Goal: Task Accomplishment & Management: Manage account settings

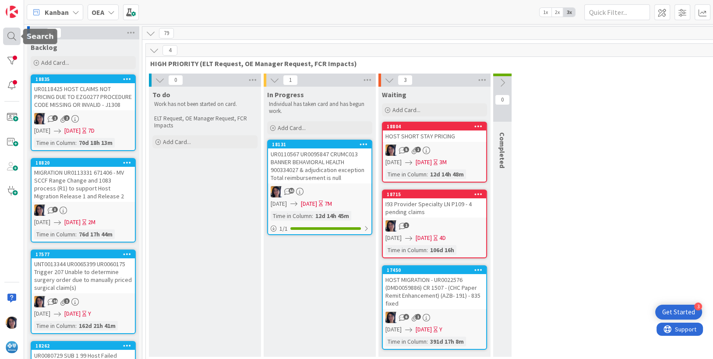
click at [7, 35] on div at bounding box center [12, 37] width 18 height 18
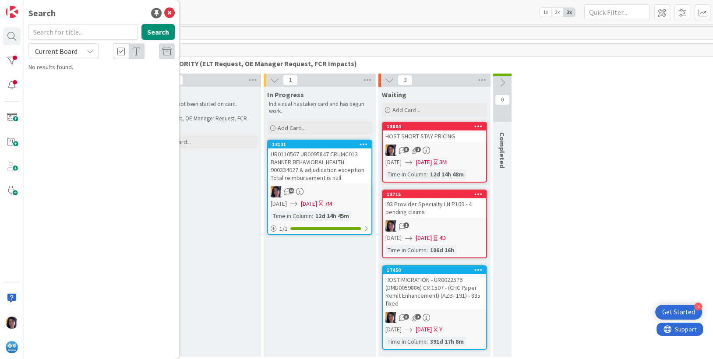
click at [46, 35] on input "text" at bounding box center [82, 32] width 109 height 16
type input "cancel"
click at [154, 35] on button "Search" at bounding box center [157, 32] width 33 height 16
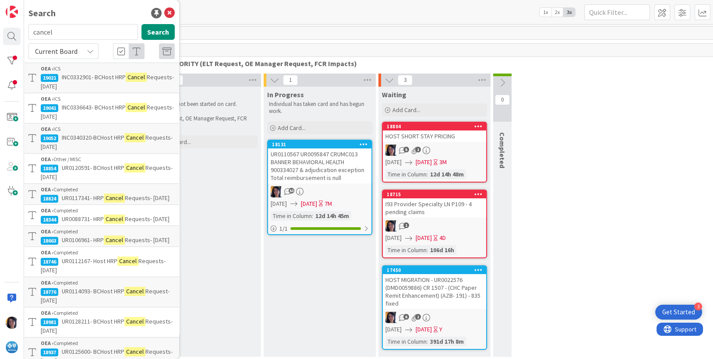
click at [72, 147] on span "Requests- 10/10/25" at bounding box center [107, 142] width 132 height 17
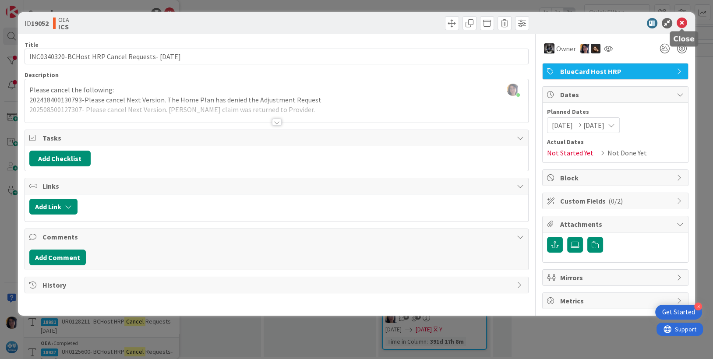
drag, startPoint x: 677, startPoint y: 20, endPoint x: 662, endPoint y: 27, distance: 16.3
click at [677, 20] on icon at bounding box center [681, 23] width 11 height 11
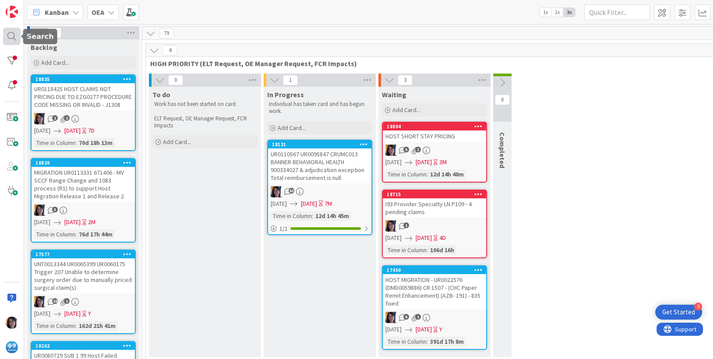
click at [7, 35] on div at bounding box center [12, 37] width 18 height 18
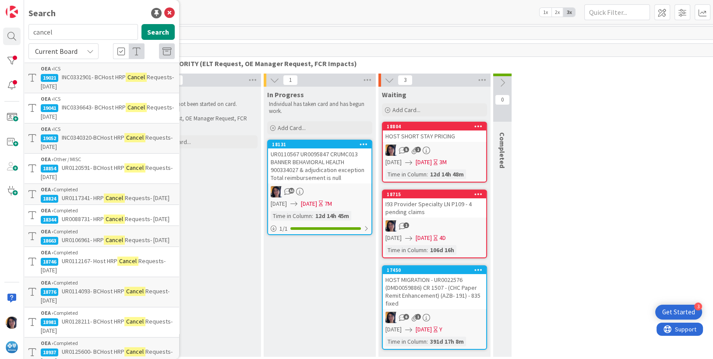
click at [62, 47] on span "Current Board" at bounding box center [56, 51] width 42 height 9
click at [59, 88] on span "All Boards" at bounding box center [78, 87] width 91 height 13
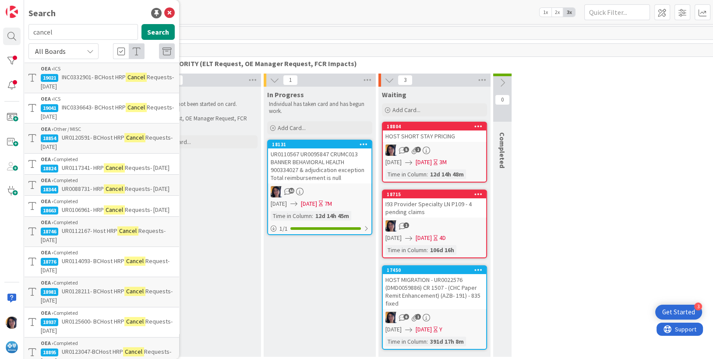
click at [631, 89] on div "0 To do Work has not been started on card. ELT Request, OE Manager Request, FCR…" at bounding box center [435, 218] width 574 height 288
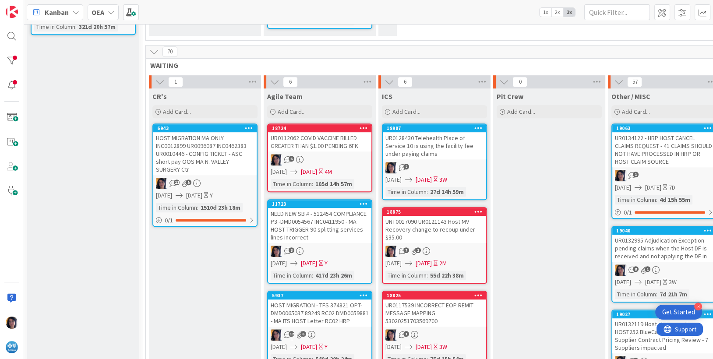
scroll to position [602, 0]
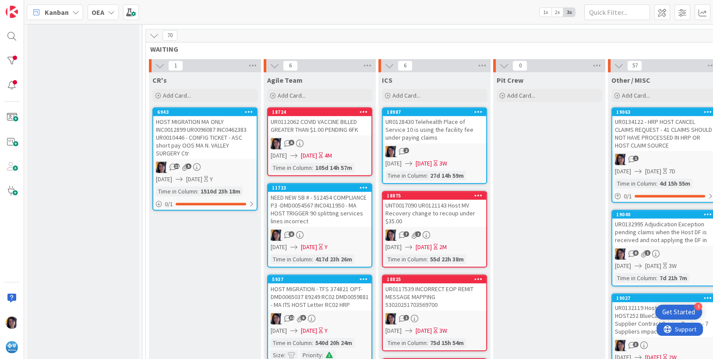
click at [686, 131] on div "UR0134122 - HRP HOST CANCEL CLAIMS REQUEST - 41 CLAIMS SHOULD NOT HAVE PROCESSE…" at bounding box center [663, 133] width 103 height 35
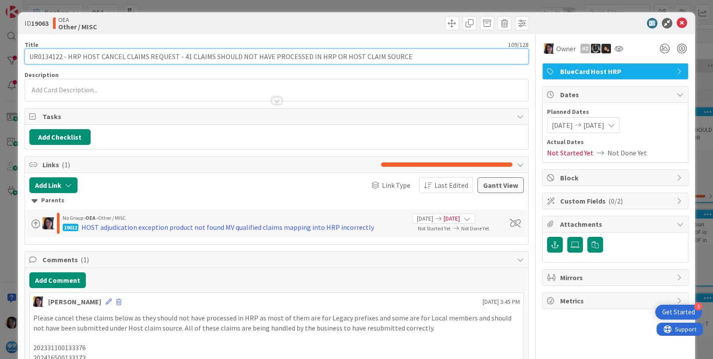
click at [49, 55] on input "UR0134122 - HRP HOST CANCEL CLAIMS REQUEST - 41 CLAIMS SHOULD NOT HAVE PROCESSE…" at bounding box center [277, 57] width 504 height 16
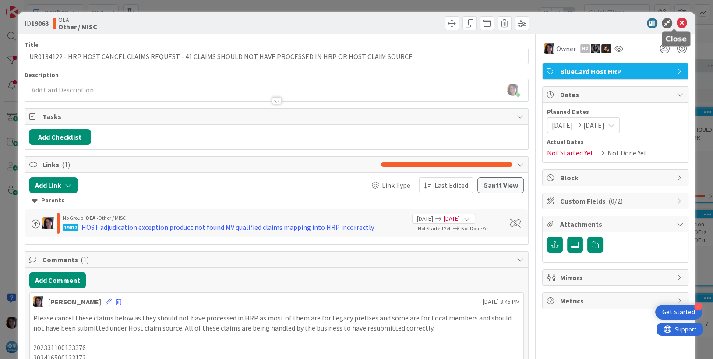
click at [676, 22] on icon at bounding box center [681, 23] width 11 height 11
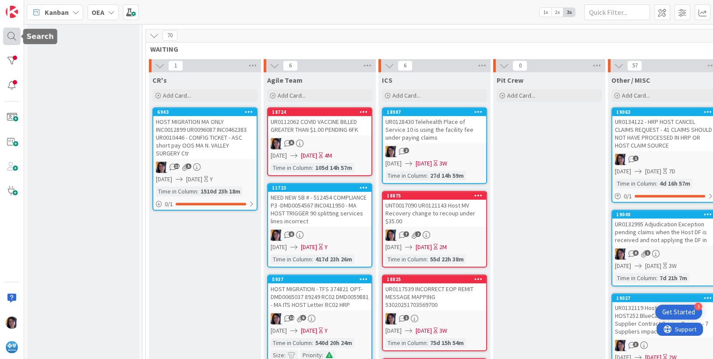
click at [14, 31] on div at bounding box center [12, 37] width 18 height 18
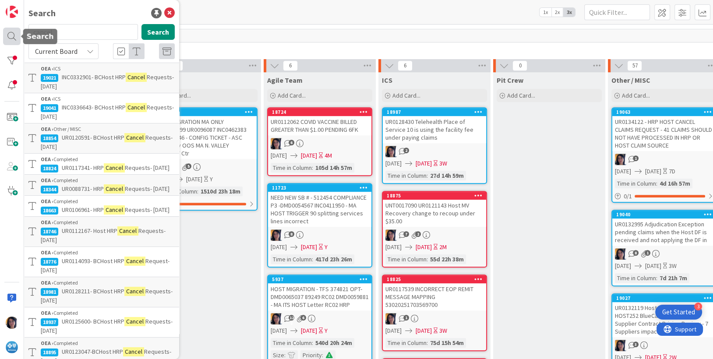
drag, startPoint x: 56, startPoint y: 30, endPoint x: 20, endPoint y: 29, distance: 36.8
click at [20, 29] on div "Search cancel Search Current Board OEA › ICS 19021 INC0332901- BCHost HRP Cance…" at bounding box center [12, 179] width 24 height 359
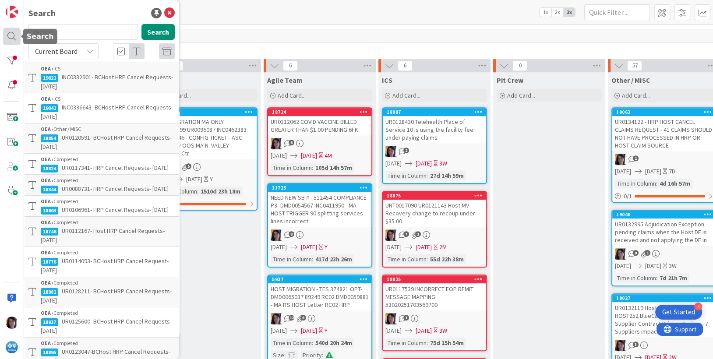
type input "recoup."
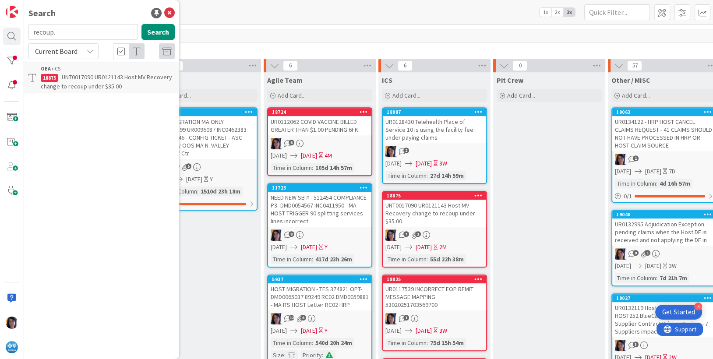
click at [85, 79] on span "UNT0017090 UR0121143 Host MV Recovery change to recoup under $35.00" at bounding box center [106, 81] width 131 height 17
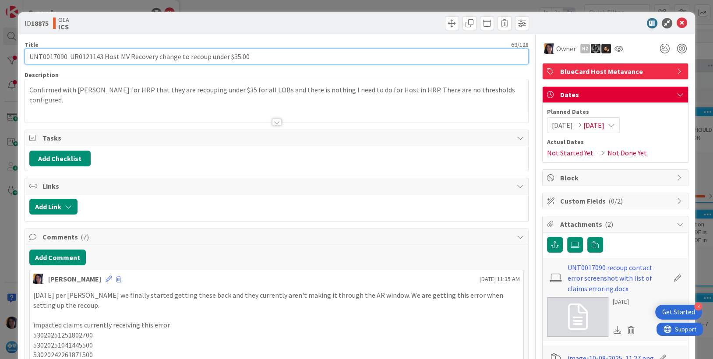
click at [53, 57] on input "UNT0017090 UR0121143 Host MV Recovery change to recoup under $35.00" at bounding box center [277, 57] width 504 height 16
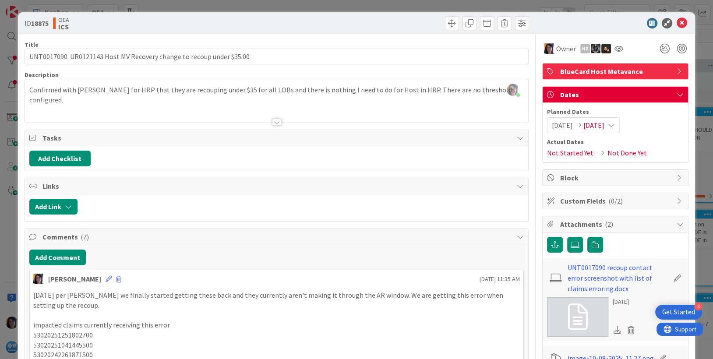
click at [38, 21] on b "18875" at bounding box center [40, 23] width 18 height 9
copy b "18875"
click at [64, 260] on button "Add Comment" at bounding box center [57, 258] width 56 height 16
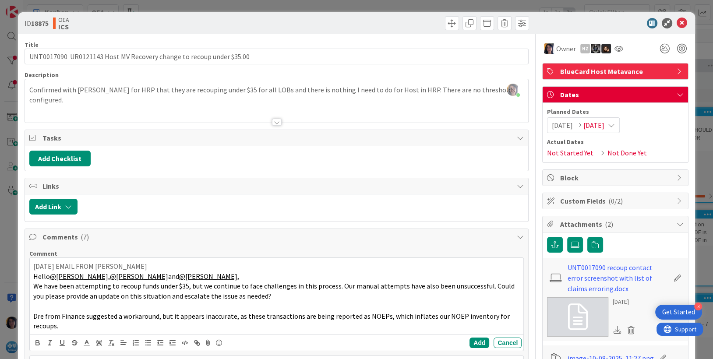
scroll to position [55, 0]
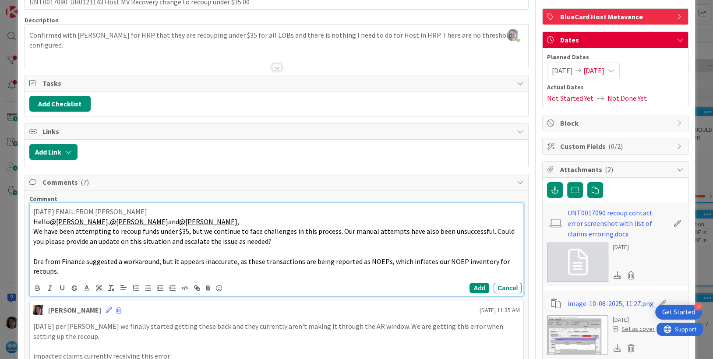
click at [74, 271] on p "Dre from Finance suggested a workaround, but it appears inaccurate, as these tr…" at bounding box center [276, 267] width 487 height 20
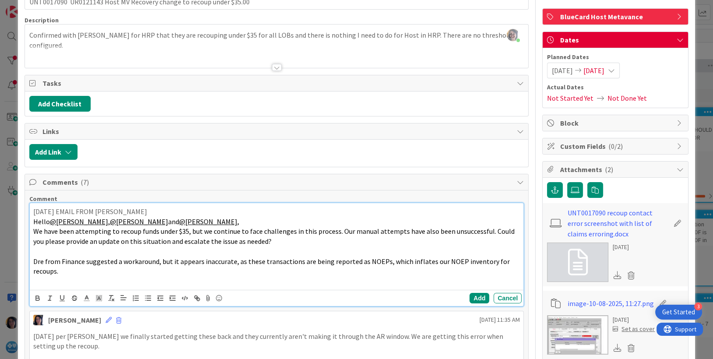
click at [66, 278] on p at bounding box center [276, 281] width 487 height 10
click at [33, 283] on p at bounding box center [276, 281] width 487 height 10
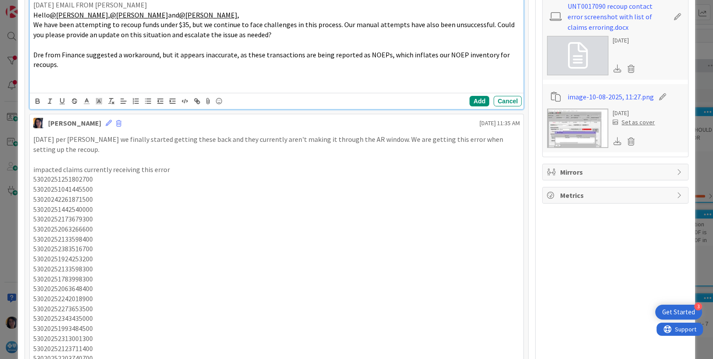
scroll to position [274, 0]
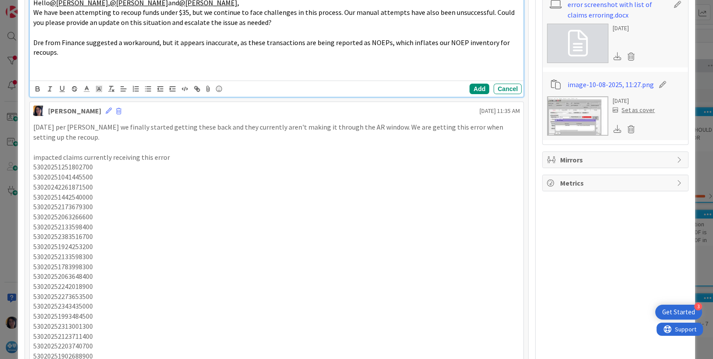
click at [49, 63] on p at bounding box center [276, 62] width 487 height 10
click at [90, 187] on p "53020242261871500" at bounding box center [276, 187] width 487 height 10
click at [60, 72] on p at bounding box center [276, 72] width 487 height 10
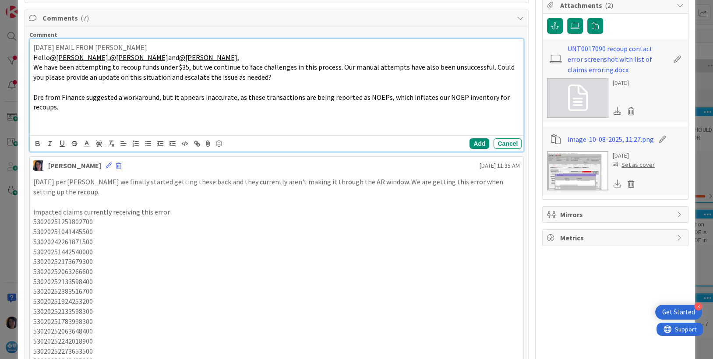
scroll to position [109, 0]
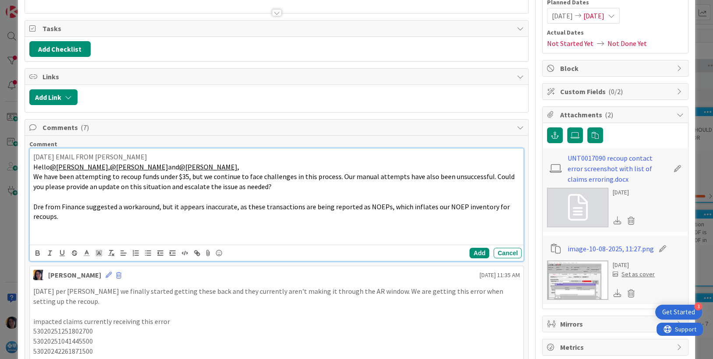
drag, startPoint x: 73, startPoint y: 228, endPoint x: 67, endPoint y: 228, distance: 5.7
click at [73, 228] on p at bounding box center [276, 227] width 487 height 10
click at [63, 227] on p at bounding box center [276, 227] width 487 height 10
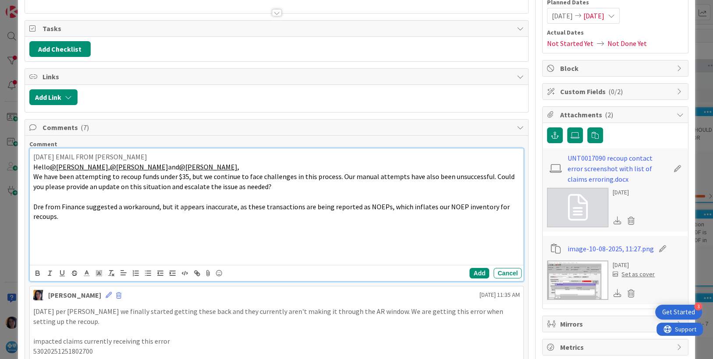
click at [175, 250] on p at bounding box center [276, 246] width 487 height 10
click at [90, 241] on p at bounding box center [276, 246] width 487 height 10
click at [87, 240] on p at bounding box center [276, 237] width 487 height 10
drag, startPoint x: 99, startPoint y: 237, endPoint x: 91, endPoint y: 237, distance: 7.9
click at [95, 237] on p at bounding box center [276, 237] width 487 height 10
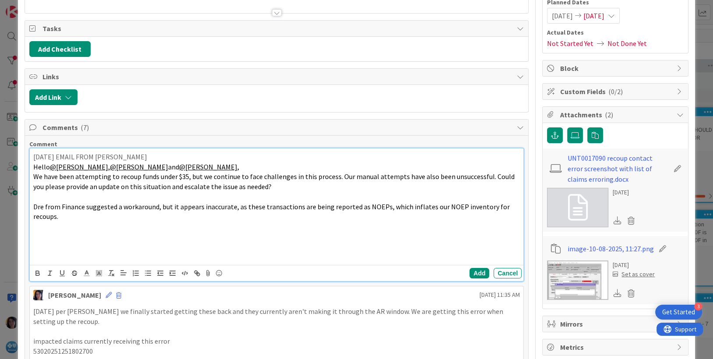
drag, startPoint x: 64, startPoint y: 242, endPoint x: 48, endPoint y: 232, distance: 19.4
click at [60, 240] on div "10/13/25 EMAIL FROM BRENDA CAMPOS Hello @Buruato, Zoila , @Czekaj, Tracey and @…" at bounding box center [277, 206] width 494 height 116
drag, startPoint x: 46, startPoint y: 229, endPoint x: 80, endPoint y: 254, distance: 42.4
click at [80, 254] on div "10/13/25 EMAIL FROM BRENDA CAMPOS Hello @Buruato, Zoila , @Czekaj, Tracey and @…" at bounding box center [277, 206] width 494 height 116
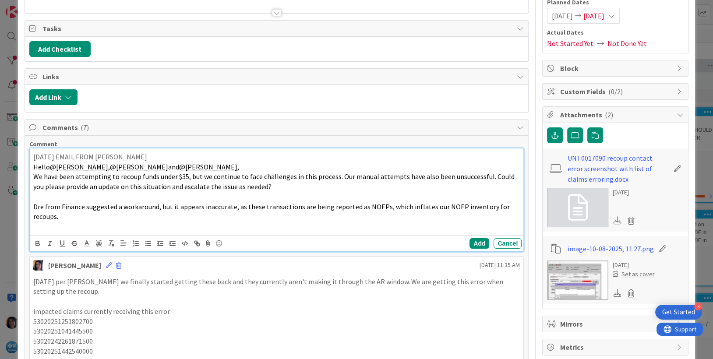
click at [44, 226] on p at bounding box center [276, 227] width 487 height 10
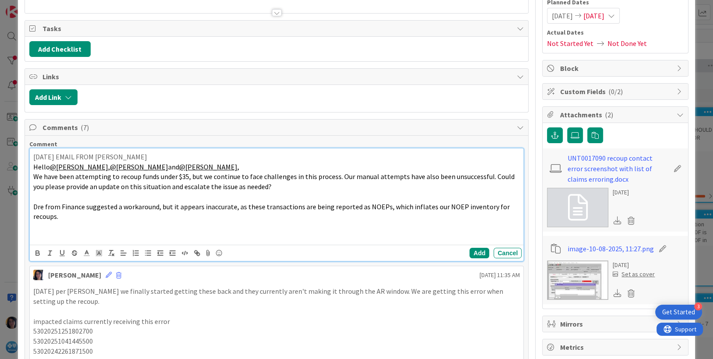
click at [40, 225] on p at bounding box center [276, 227] width 487 height 10
click at [79, 235] on p at bounding box center [276, 237] width 487 height 10
click at [220, 223] on p at bounding box center [276, 227] width 487 height 10
click at [66, 229] on p at bounding box center [276, 227] width 487 height 10
drag, startPoint x: 66, startPoint y: 229, endPoint x: 468, endPoint y: 250, distance: 402.5
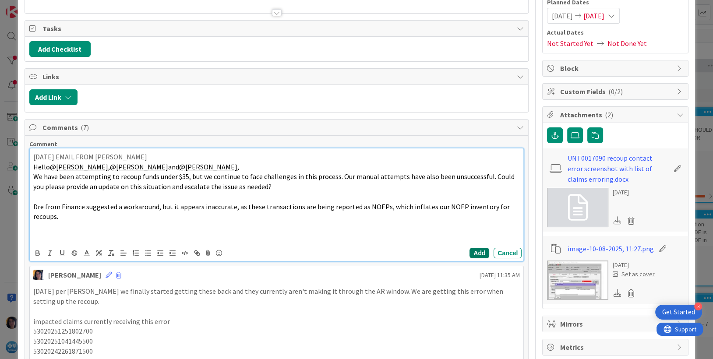
click at [469, 250] on button "Add" at bounding box center [479, 253] width 20 height 11
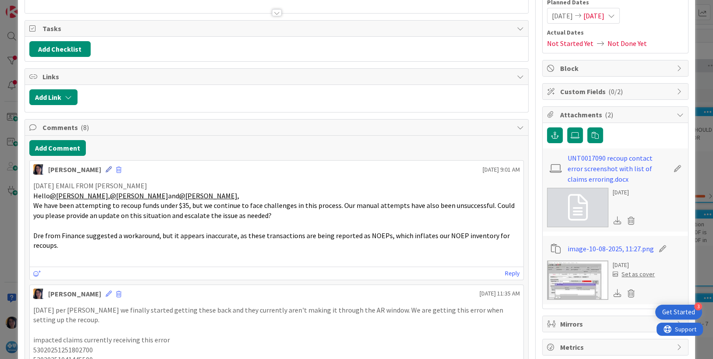
click at [106, 167] on icon at bounding box center [109, 169] width 6 height 6
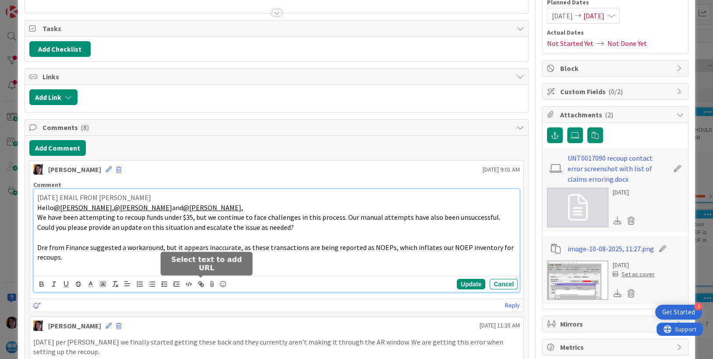
click at [201, 284] on icon "button" at bounding box center [202, 285] width 3 height 3
click at [57, 267] on p at bounding box center [276, 267] width 479 height 10
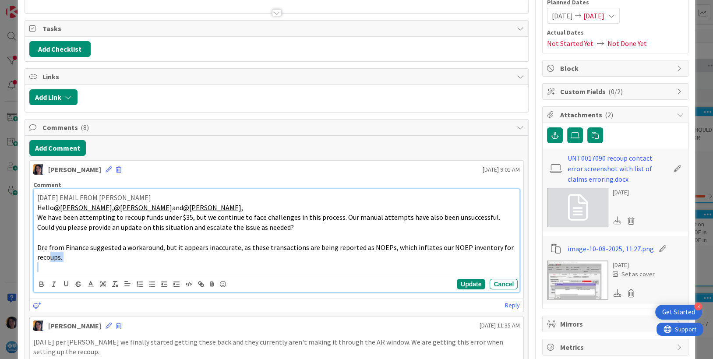
drag, startPoint x: 49, startPoint y: 259, endPoint x: 51, endPoint y: 267, distance: 8.9
click at [51, 267] on div "10/13/25 EMAIL FROM BRENDA CAMPOS Hello @Buruato, Zoila , @Czekaj, Tracey and @…" at bounding box center [277, 232] width 486 height 87
click at [51, 267] on p at bounding box center [276, 267] width 479 height 10
click at [53, 268] on p at bounding box center [276, 267] width 479 height 10
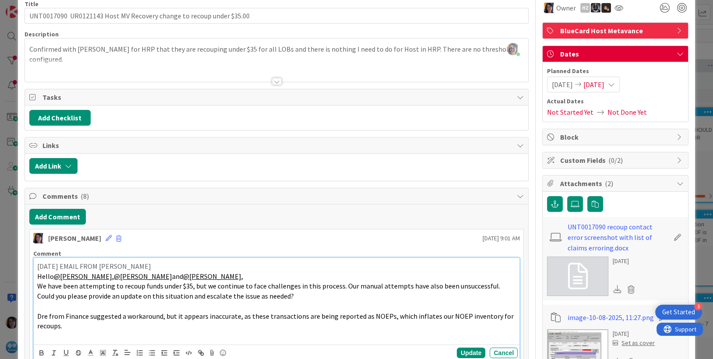
scroll to position [0, 0]
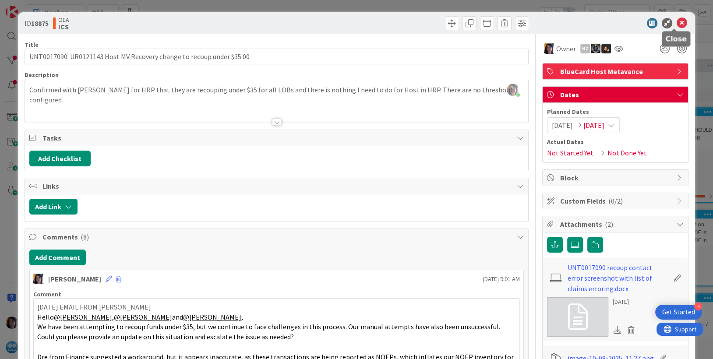
click at [676, 21] on icon at bounding box center [681, 23] width 11 height 11
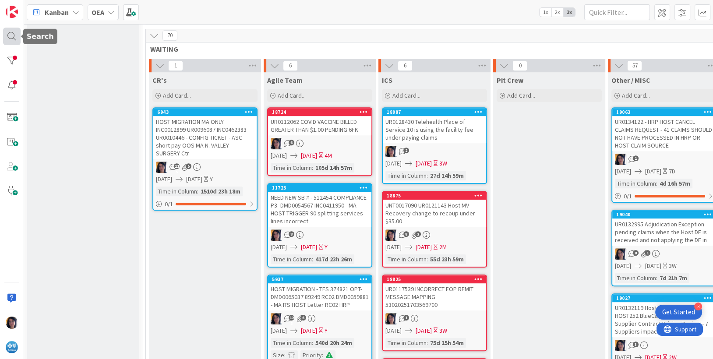
click at [10, 37] on div at bounding box center [12, 37] width 18 height 18
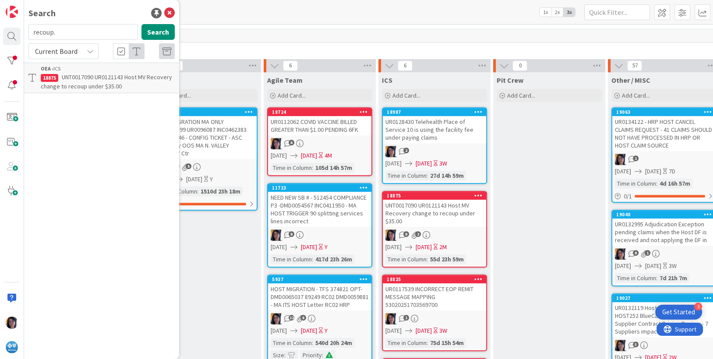
drag, startPoint x: 62, startPoint y: 33, endPoint x: 25, endPoint y: 34, distance: 36.8
click at [25, 34] on div "recoup. Search" at bounding box center [101, 33] width 157 height 19
type input "SHORT STAY"
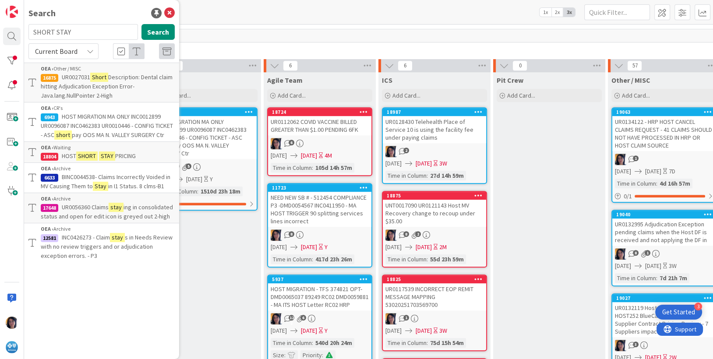
click at [105, 161] on mark "STAY" at bounding box center [107, 155] width 16 height 9
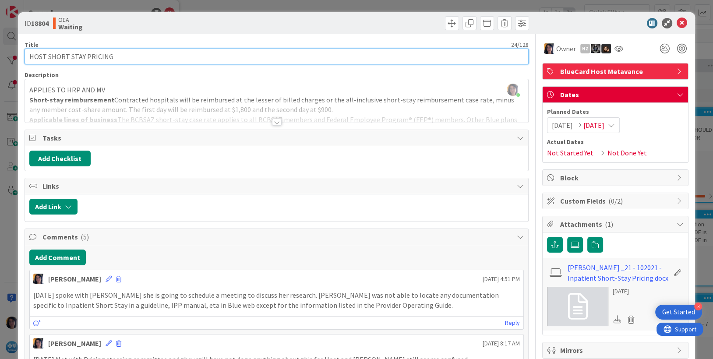
click at [29, 56] on input "HOST SHORT STAY PRICING" at bounding box center [277, 57] width 504 height 16
paste input "UR0134154"
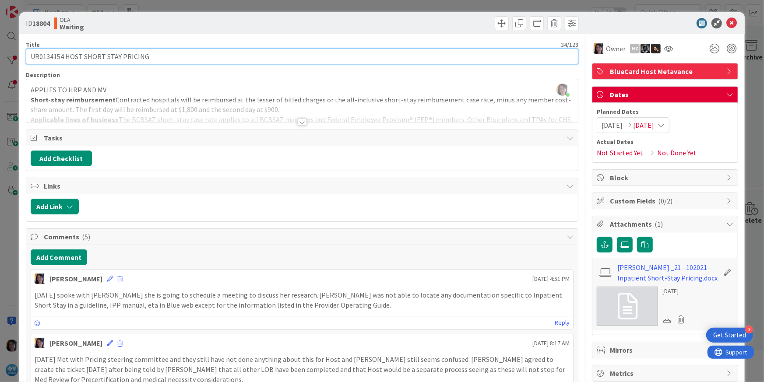
type input "UR0134154 HOST SHORT STAY PRICING"
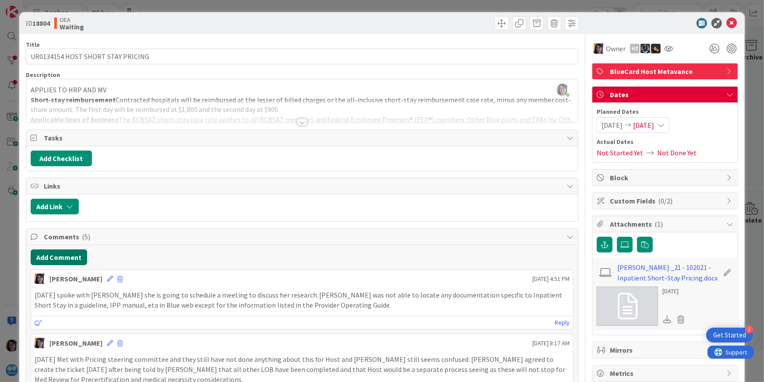
click at [64, 256] on button "Add Comment" at bounding box center [59, 258] width 56 height 16
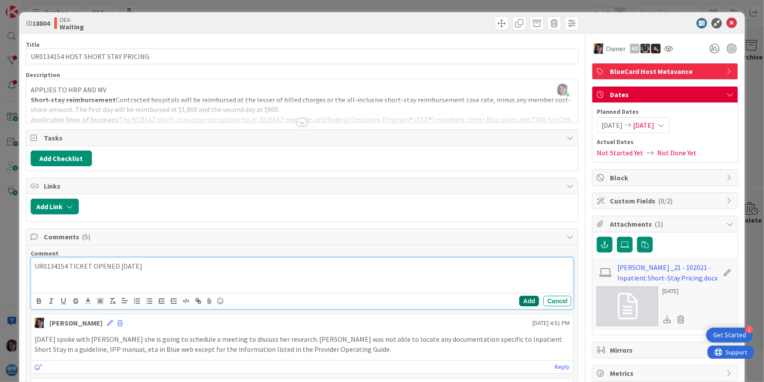
click at [525, 298] on button "Add" at bounding box center [529, 301] width 20 height 11
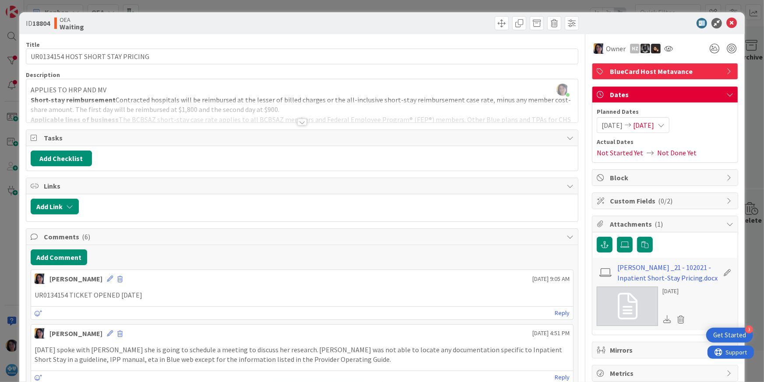
click at [392, 106] on div at bounding box center [302, 111] width 552 height 22
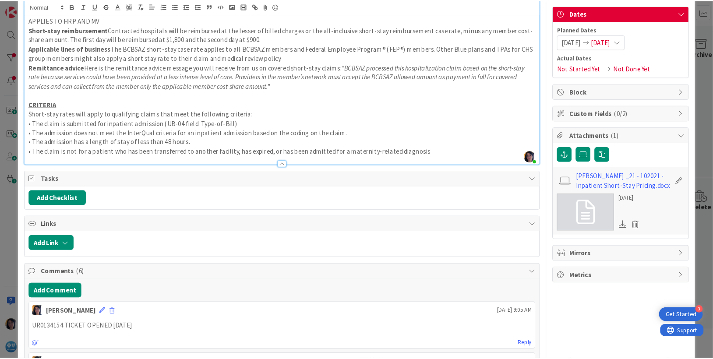
scroll to position [109, 0]
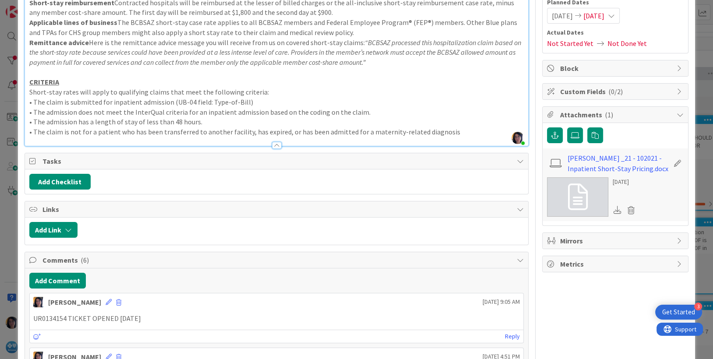
click at [333, 223] on div at bounding box center [303, 230] width 442 height 16
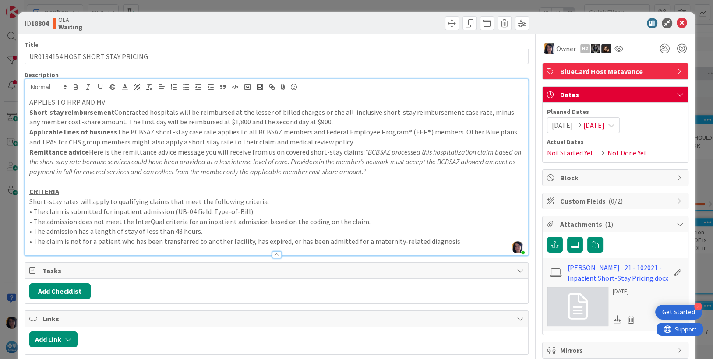
scroll to position [0, 0]
click at [568, 24] on div at bounding box center [610, 23] width 155 height 11
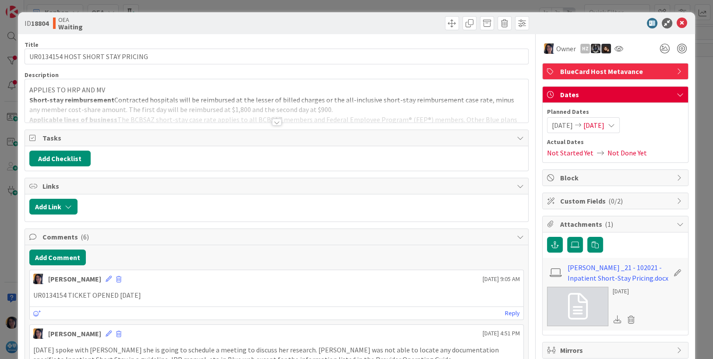
click at [285, 25] on div at bounding box center [404, 23] width 250 height 14
click at [676, 22] on icon at bounding box center [681, 23] width 11 height 11
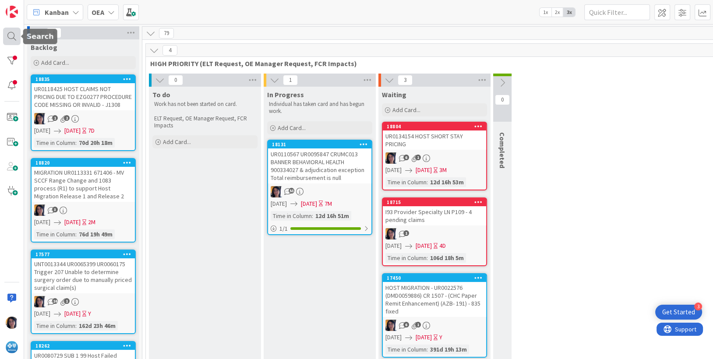
click at [4, 36] on div at bounding box center [12, 37] width 18 height 18
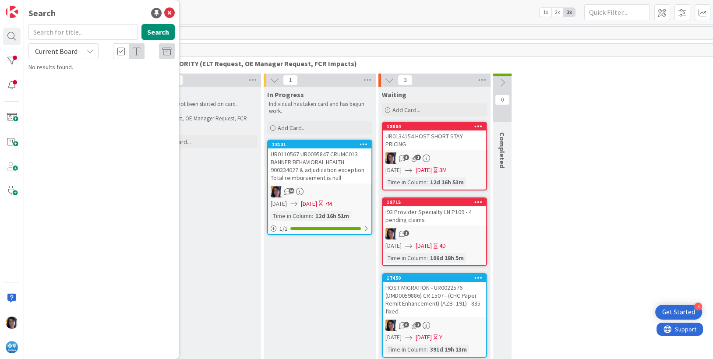
click at [67, 29] on input "text" at bounding box center [82, 32] width 109 height 16
type input "prl53"
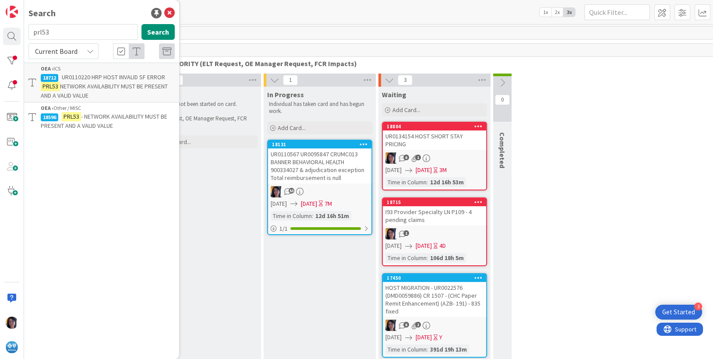
click at [89, 118] on span "- NETWORK AVAILABILITY MUST BE PRESENT AND A VALID VALUE" at bounding box center [104, 121] width 127 height 17
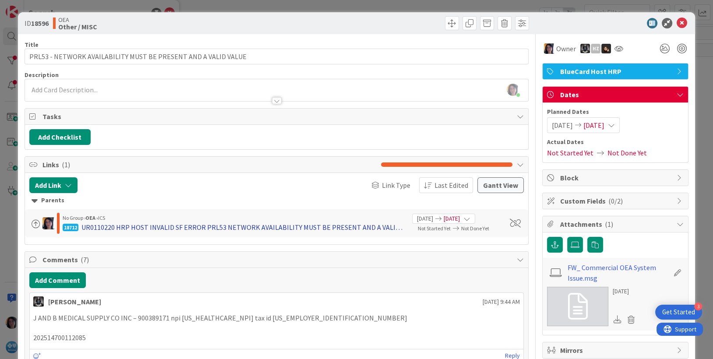
click at [236, 228] on div "UR0110220 HRP HOST INVALID SF ERROR PRL53 NETWORK AVAILABILITY MUST BE PRESENT …" at bounding box center [243, 227] width 324 height 11
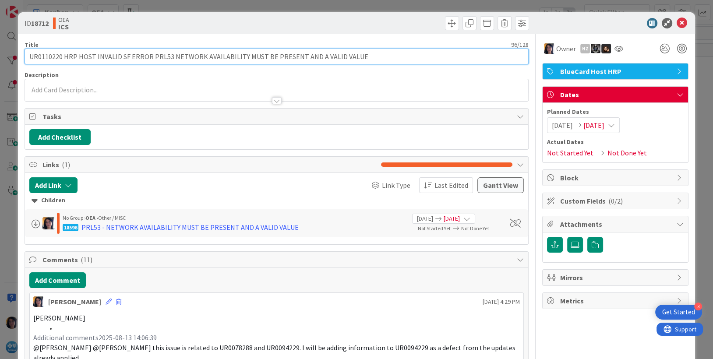
click at [42, 58] on input "UR0110220 HRP HOST INVALID SF ERROR PRL53 NETWORK AVAILABILITY MUST BE PRESENT …" at bounding box center [277, 57] width 504 height 16
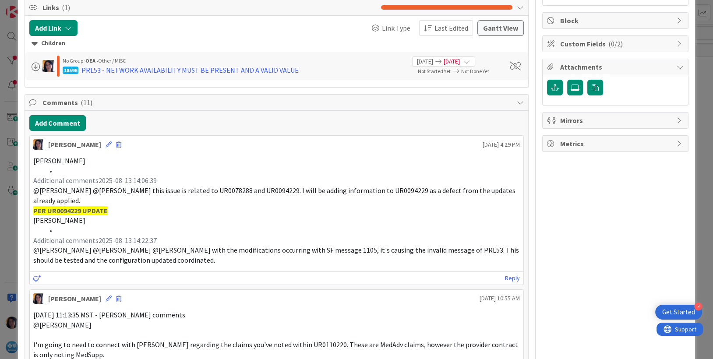
scroll to position [274, 0]
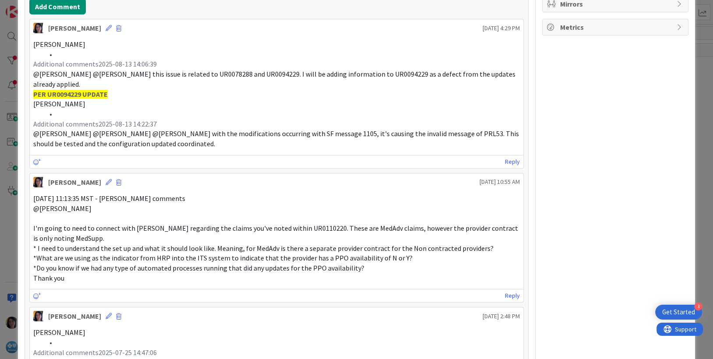
drag, startPoint x: 228, startPoint y: 172, endPoint x: 316, endPoint y: 208, distance: 94.5
click at [232, 175] on div "[PERSON_NAME] [DATE] 10:55 AM" at bounding box center [277, 180] width 494 height 14
click at [344, 214] on p at bounding box center [276, 218] width 487 height 10
click at [156, 264] on span "*Do you know if we had any type of automated processes running that did any upd…" at bounding box center [198, 268] width 331 height 9
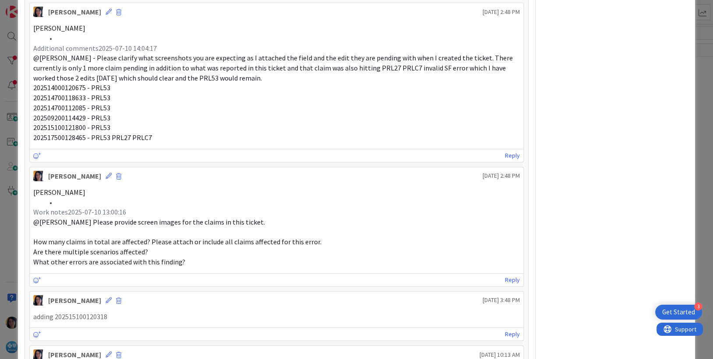
scroll to position [1259, 0]
click at [56, 88] on span "202514000120675 - PRL53" at bounding box center [71, 87] width 77 height 9
copy span "202514000120675"
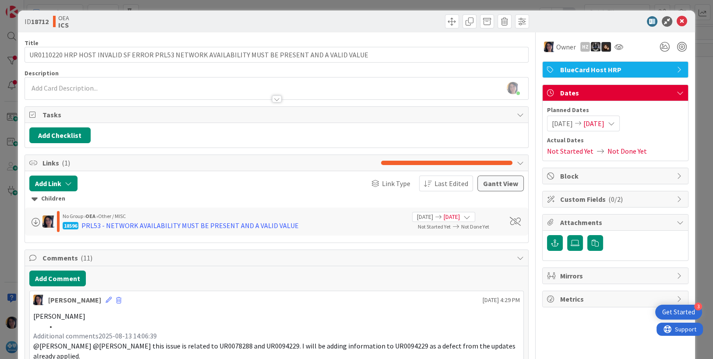
scroll to position [0, 0]
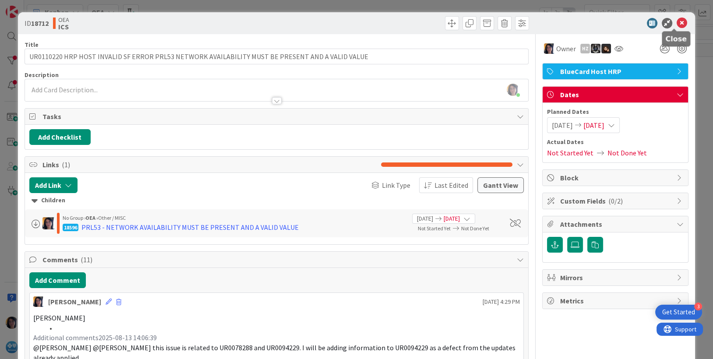
drag, startPoint x: 678, startPoint y: 25, endPoint x: 469, endPoint y: 25, distance: 209.3
click at [678, 25] on icon at bounding box center [681, 23] width 11 height 11
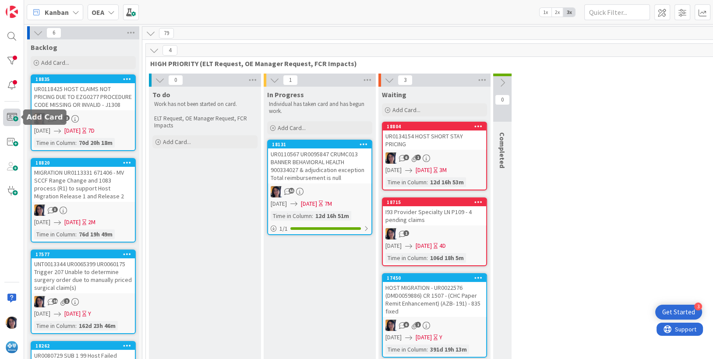
click at [13, 116] on span at bounding box center [12, 118] width 18 height 18
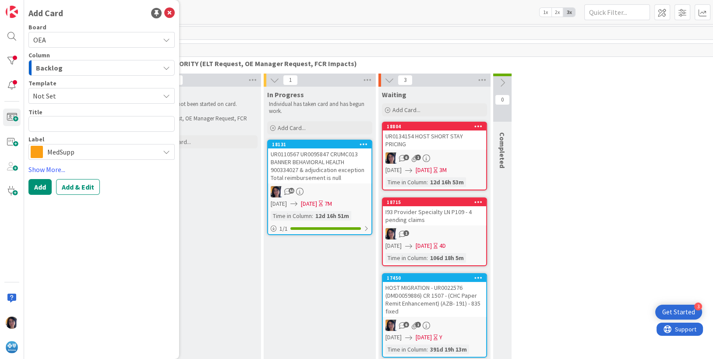
drag, startPoint x: 53, startPoint y: 37, endPoint x: 55, endPoint y: 48, distance: 10.7
click at [53, 38] on span "OEA" at bounding box center [94, 40] width 122 height 12
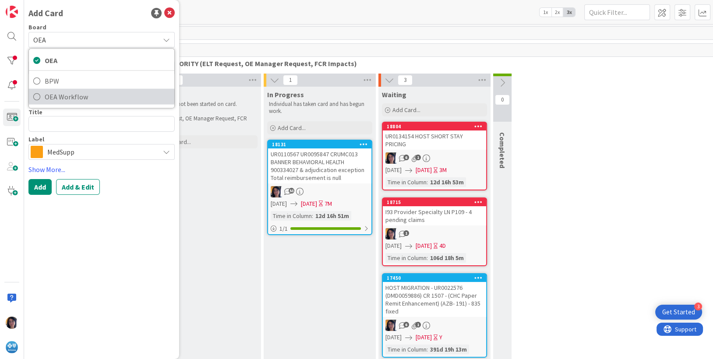
click at [55, 93] on span "OEA Workflow" at bounding box center [107, 96] width 125 height 13
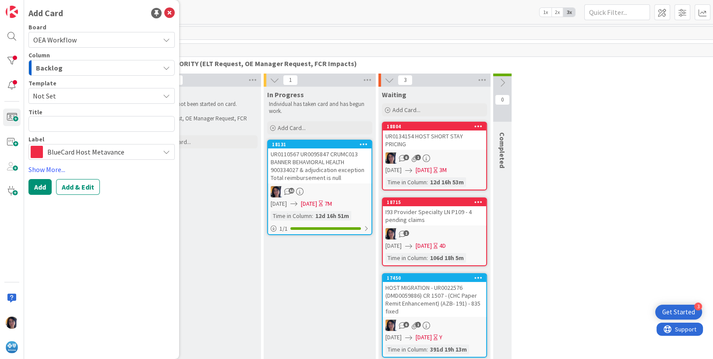
click at [55, 67] on span "Backlog" at bounding box center [49, 67] width 27 height 11
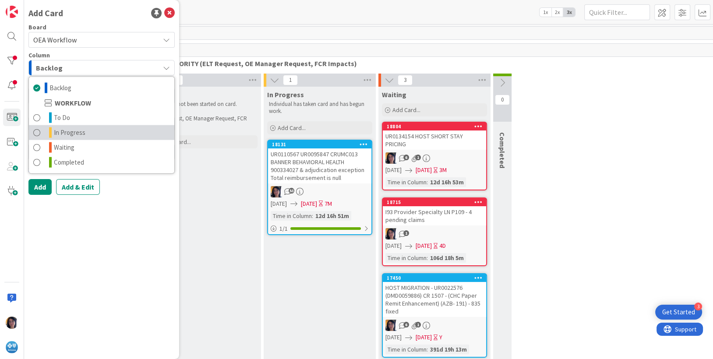
click at [62, 133] on span "In Progress" at bounding box center [70, 132] width 32 height 11
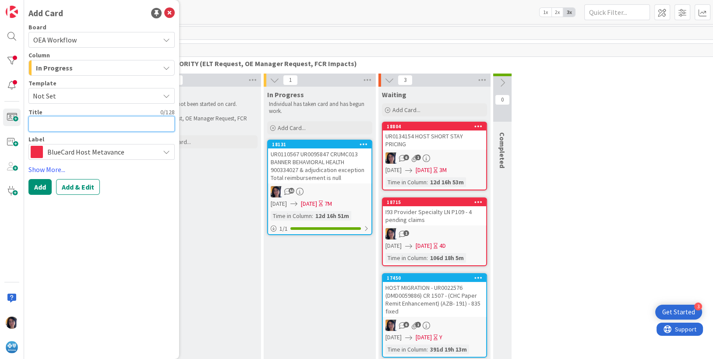
click at [46, 123] on textarea at bounding box center [101, 124] width 146 height 16
paste textarea "ur0085438"
type textarea "x"
type textarea "ur0085438"
click at [72, 124] on textarea "ur0085438" at bounding box center [101, 124] width 146 height 16
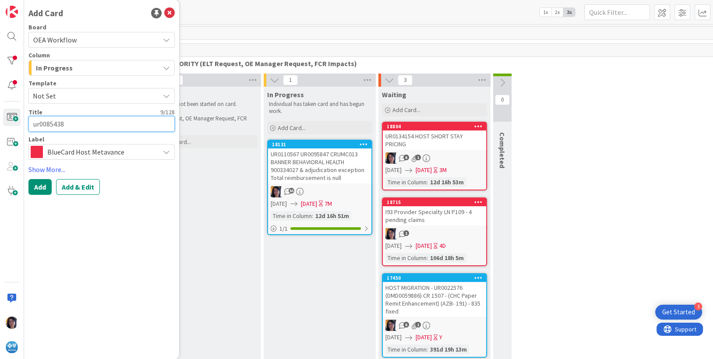
type textarea "x"
type textarea "ur0085438"
paste textarea "Outpatient Global Bundling (AZB-3738)"
type textarea "x"
type textarea "ur0085438 Outpatient Global Bundling (AZB-3738)"
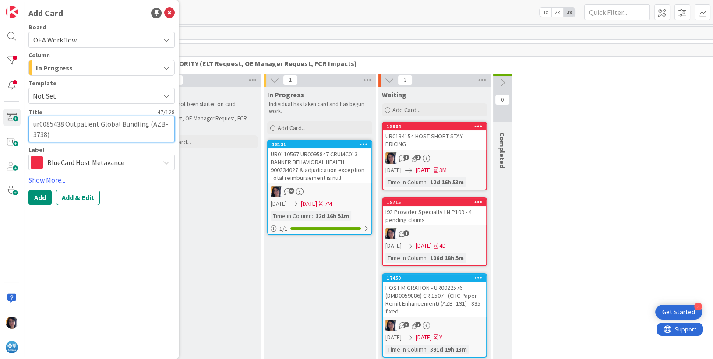
click at [38, 123] on textarea "ur0085438 Outpatient Global Bundling (AZB-3738)" at bounding box center [101, 129] width 146 height 26
type textarea "x"
type textarea "u0085438 Outpatient Global Bundling (AZB-3738)"
type textarea "x"
type textarea "0085438 Outpatient Global Bundling (AZB-3738)"
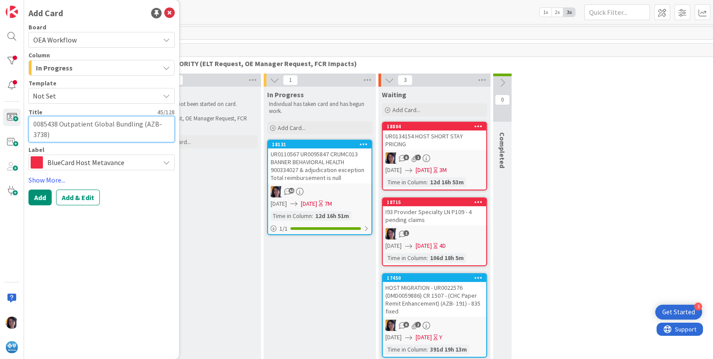
type textarea "x"
type textarea "U0085438 Outpatient Global Bundling (AZB-3738)"
type textarea "x"
click at [70, 136] on textarea "UR0085438 Outpatient Global Bundling (AZB-3738)" at bounding box center [101, 129] width 146 height 26
type textarea "UR0085438 Outpatient Global Bundling (AZB-3738)"
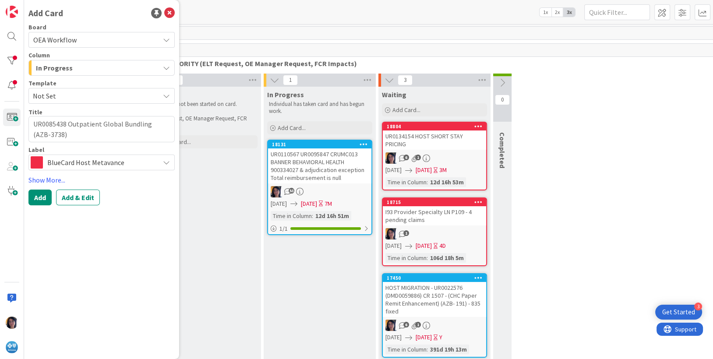
click at [68, 160] on span "BlueCard Host Metavance" at bounding box center [101, 162] width 108 height 12
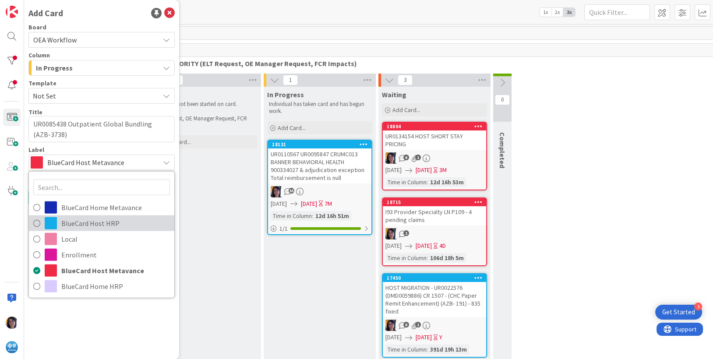
click at [72, 220] on span "BlueCard Host HRP" at bounding box center [115, 222] width 109 height 13
type textarea "x"
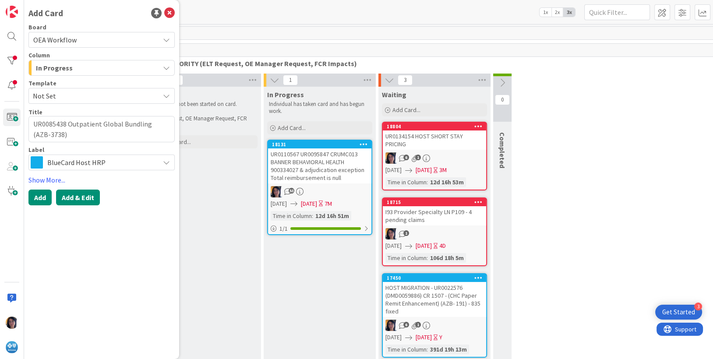
click at [75, 198] on button "Add & Edit" at bounding box center [78, 198] width 44 height 16
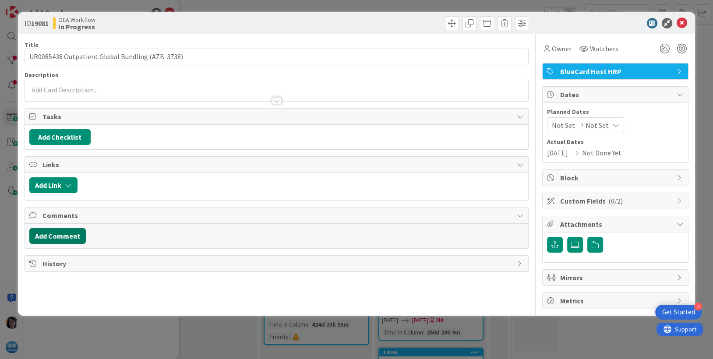
click at [56, 234] on button "Add Comment" at bounding box center [57, 236] width 56 height 16
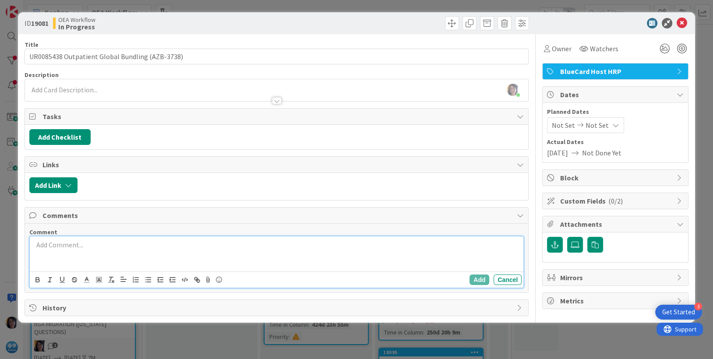
click at [80, 245] on p at bounding box center [276, 245] width 487 height 10
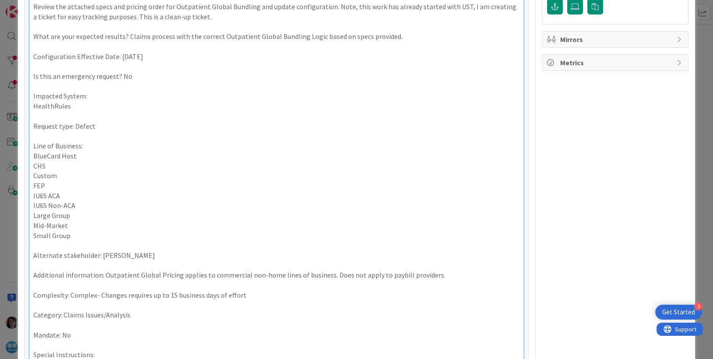
scroll to position [305, 0]
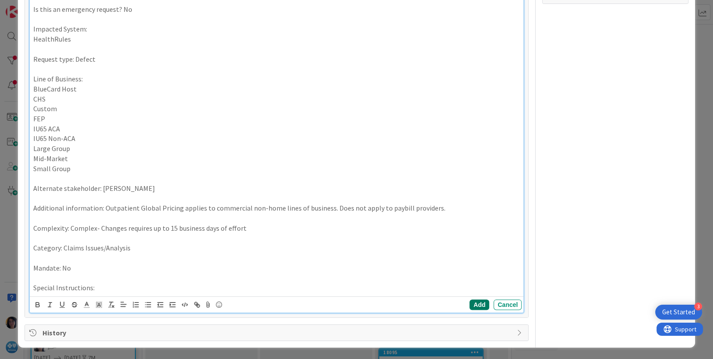
click at [471, 305] on button "Add" at bounding box center [479, 304] width 20 height 11
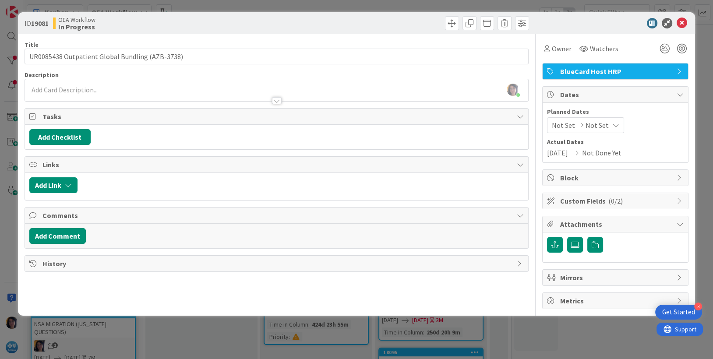
scroll to position [0, 0]
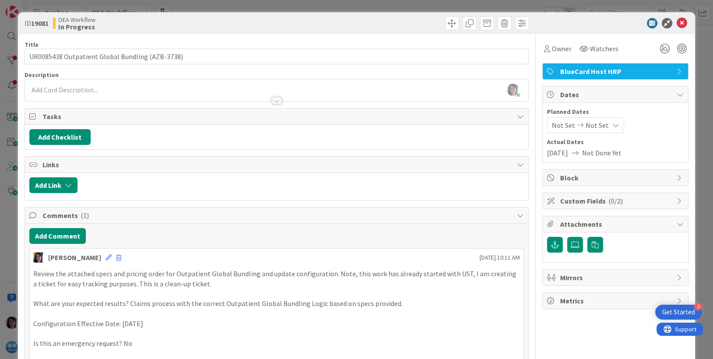
click at [49, 94] on div at bounding box center [276, 96] width 503 height 9
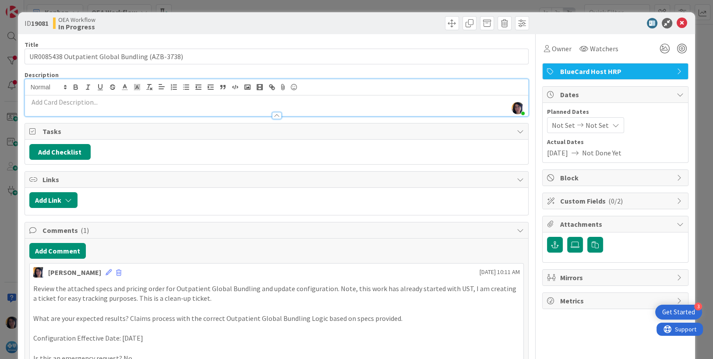
click at [46, 104] on p at bounding box center [276, 102] width 495 height 10
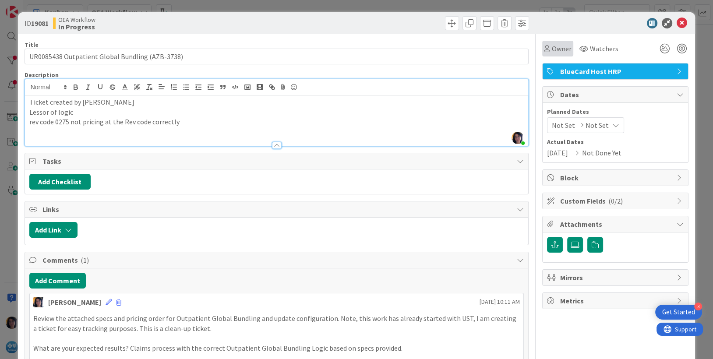
click at [553, 48] on span "Owner" at bounding box center [562, 48] width 20 height 11
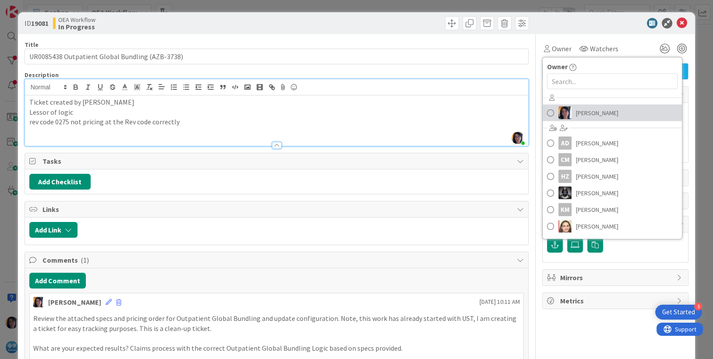
click at [560, 110] on img at bounding box center [564, 112] width 13 height 13
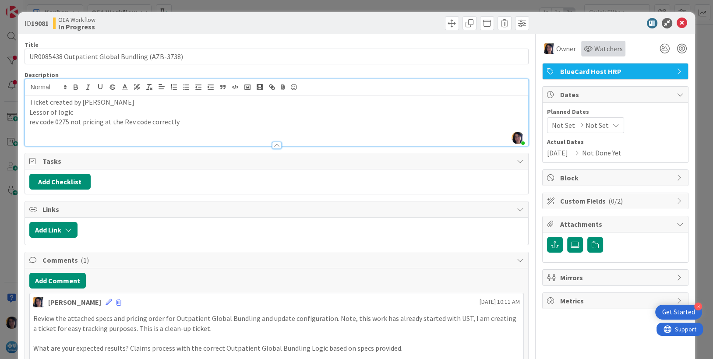
click at [600, 48] on span "Watchers" at bounding box center [608, 48] width 28 height 11
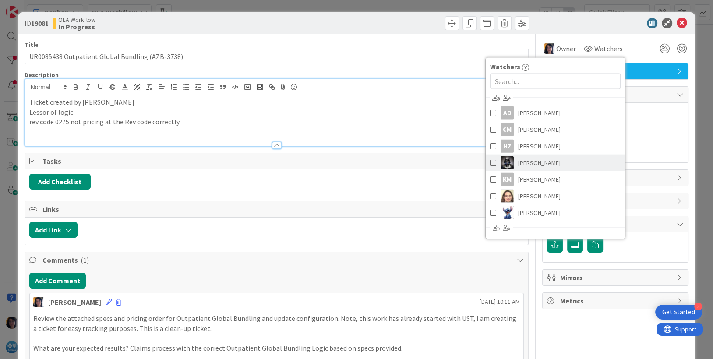
click at [524, 161] on span "[PERSON_NAME]" at bounding box center [539, 162] width 42 height 13
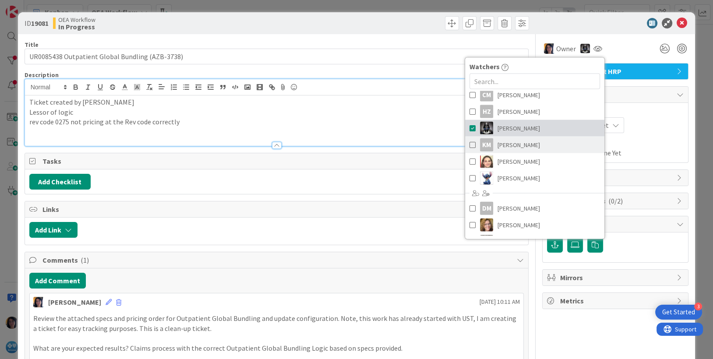
scroll to position [65, 0]
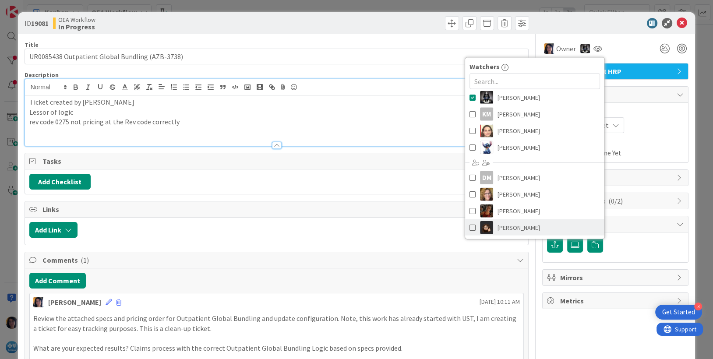
click at [497, 225] on span "[PERSON_NAME]" at bounding box center [518, 227] width 42 height 13
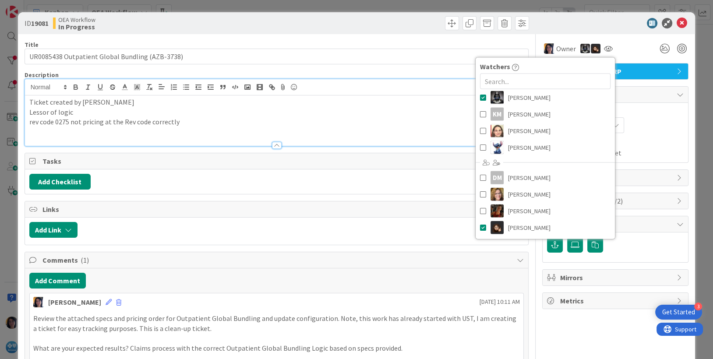
click at [644, 132] on div "Not Set Not Set" at bounding box center [615, 125] width 137 height 16
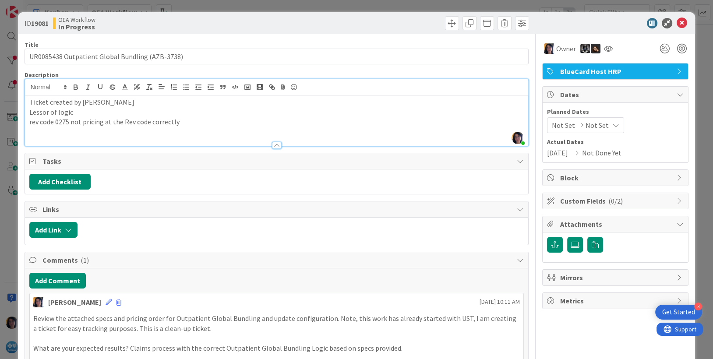
click at [547, 124] on div "Not Set Not Set" at bounding box center [585, 125] width 77 height 16
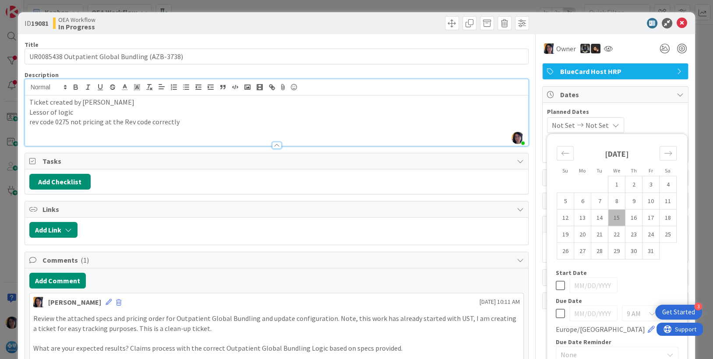
click at [608, 214] on td "15" at bounding box center [616, 217] width 17 height 17
type input "[DATE]"
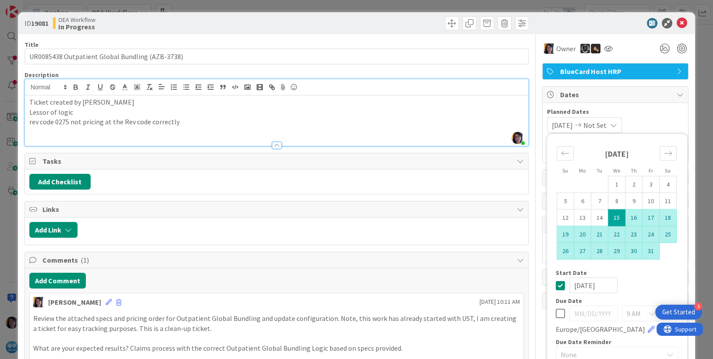
click at [642, 253] on td "31" at bounding box center [650, 251] width 17 height 17
type input "[DATE]"
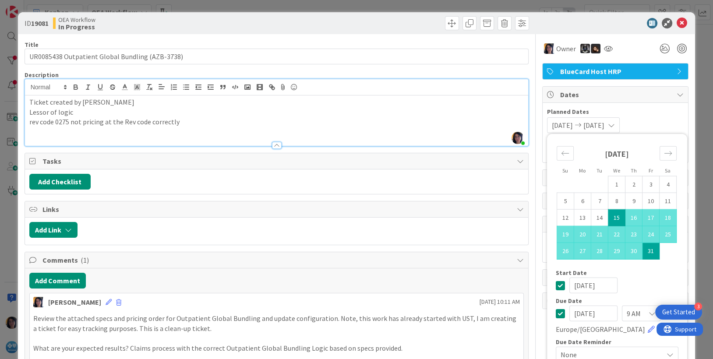
drag, startPoint x: 614, startPoint y: 23, endPoint x: 616, endPoint y: 33, distance: 10.7
click at [614, 24] on div at bounding box center [610, 23] width 155 height 11
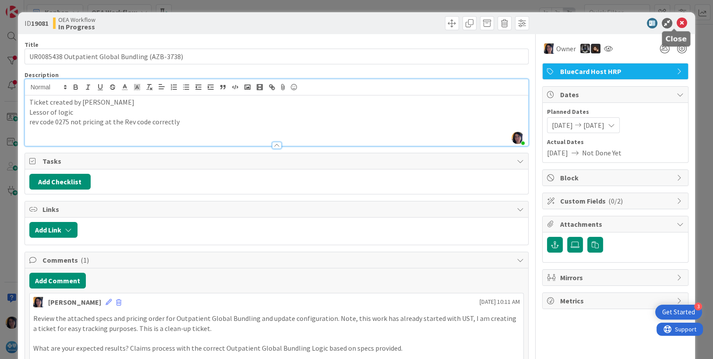
click at [676, 24] on icon at bounding box center [681, 23] width 11 height 11
